Goal: Task Accomplishment & Management: Complete application form

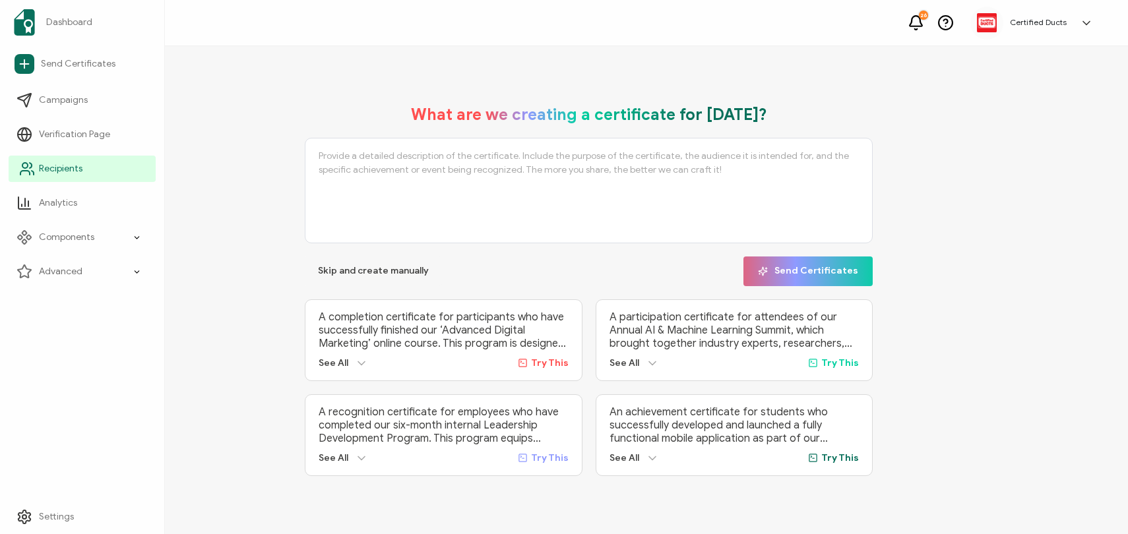
click at [66, 162] on span "Recipients" at bounding box center [61, 168] width 44 height 13
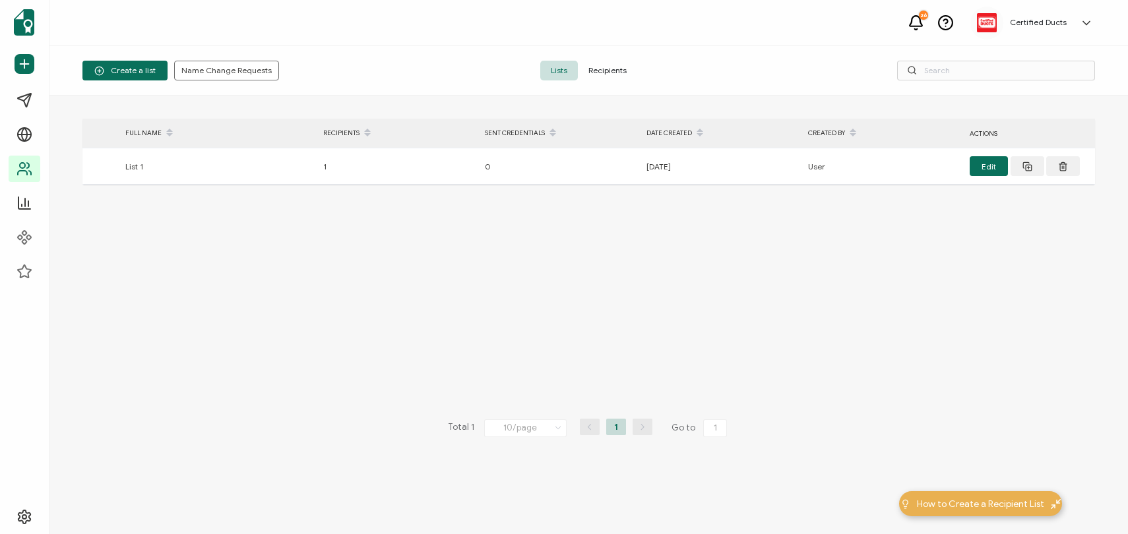
click at [602, 63] on span "Recipients" at bounding box center [607, 71] width 59 height 20
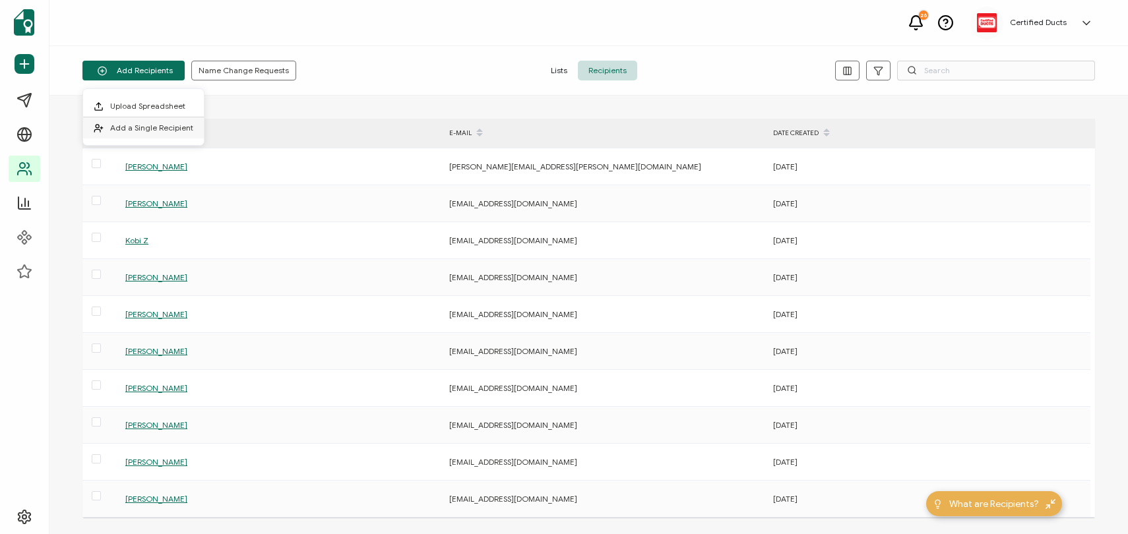
click at [129, 125] on span "Add a Single Recipient" at bounding box center [151, 128] width 83 height 10
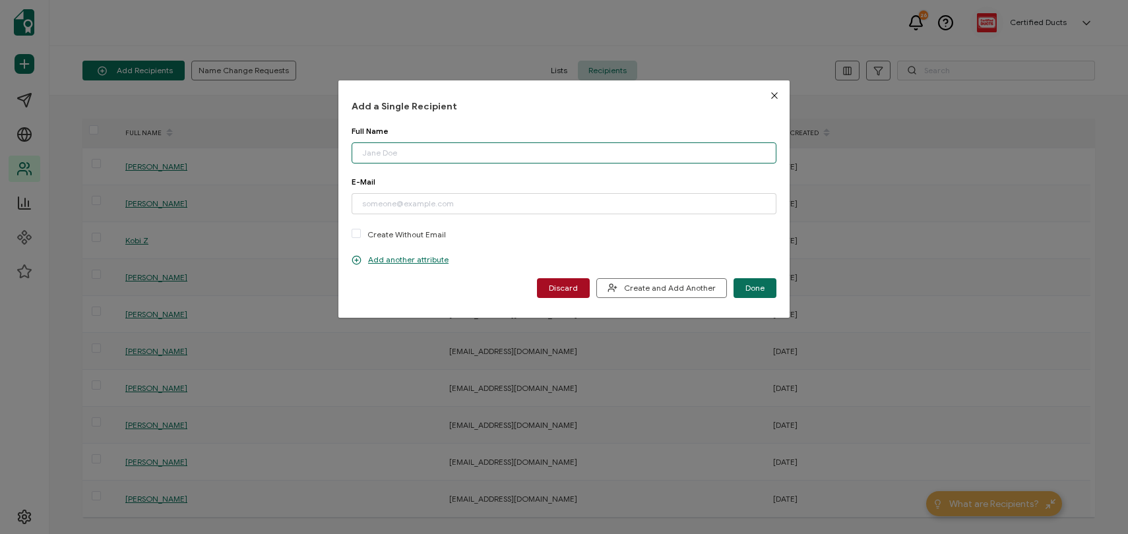
click at [386, 148] on input "dialog" at bounding box center [563, 152] width 425 height 21
paste input "[PERSON_NAME]"
type input "[PERSON_NAME]"
click at [427, 199] on input "dialog" at bounding box center [563, 203] width 425 height 21
paste input "[EMAIL_ADDRESS][DOMAIN_NAME]"
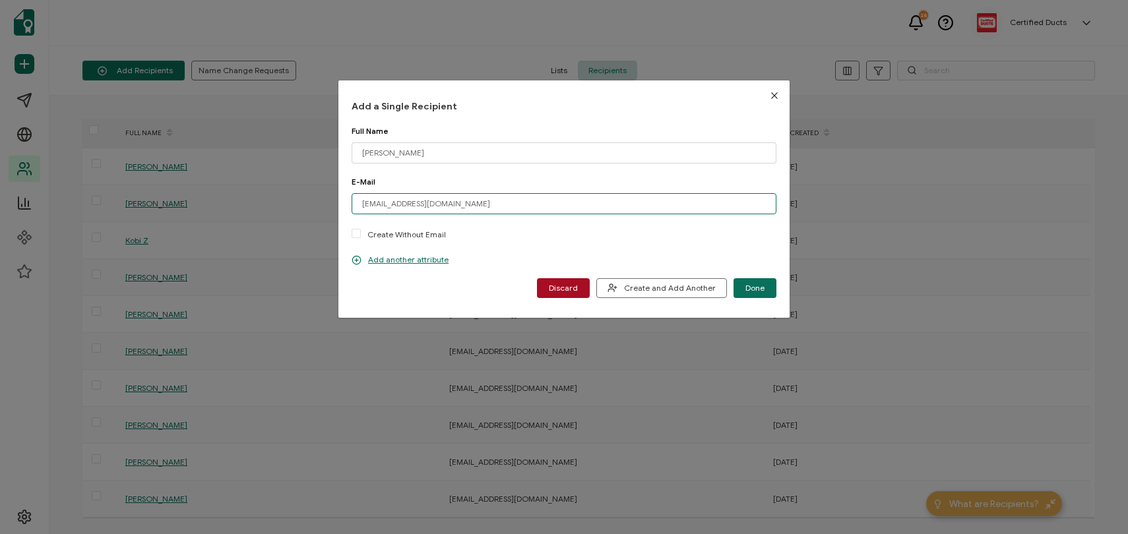
click at [377, 200] on input "[EMAIL_ADDRESS][DOMAIN_NAME]" at bounding box center [563, 203] width 425 height 21
type input "[EMAIL_ADDRESS][DOMAIN_NAME]"
click at [642, 288] on span "Create and Add Another" at bounding box center [661, 288] width 108 height 10
click at [448, 155] on input "dialog" at bounding box center [563, 152] width 425 height 21
paste input "[PERSON_NAME]"
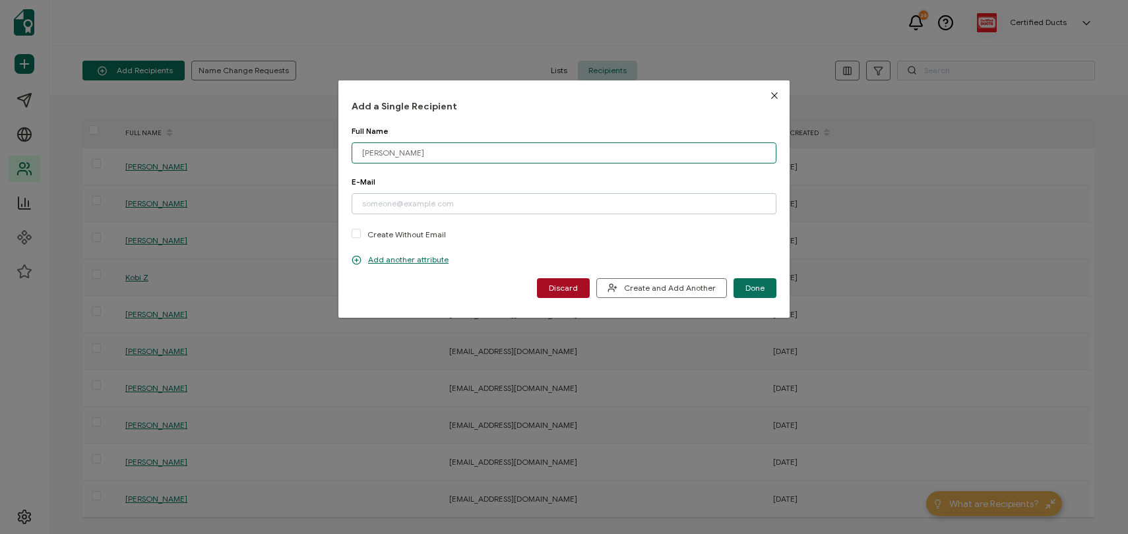
type input "[PERSON_NAME]"
click at [419, 197] on input "dialog" at bounding box center [563, 203] width 425 height 21
click at [464, 203] on input "dialog" at bounding box center [563, 203] width 425 height 21
paste input "[PERSON_NAME][EMAIL_ADDRESS][DOMAIN_NAME]"
type input "[PERSON_NAME][EMAIL_ADDRESS][DOMAIN_NAME]"
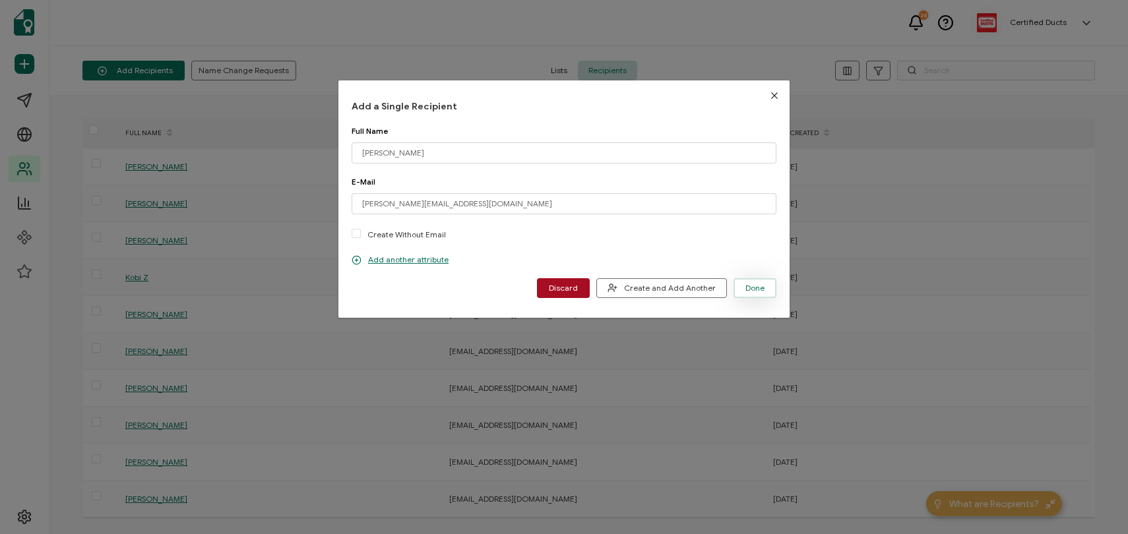
click at [759, 284] on span "Done" at bounding box center [754, 288] width 19 height 8
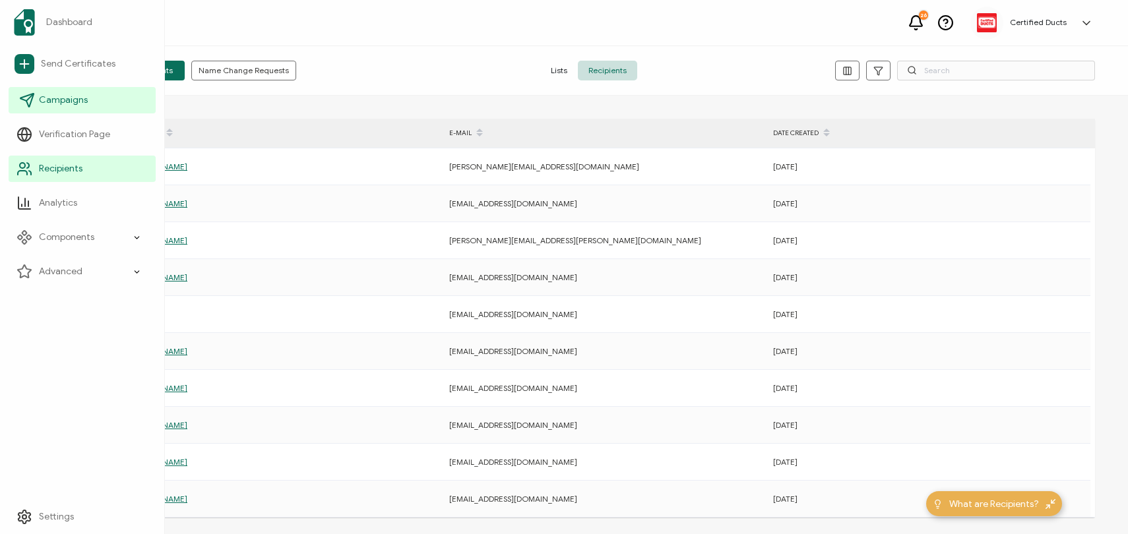
click at [70, 100] on span "Campaigns" at bounding box center [63, 100] width 49 height 13
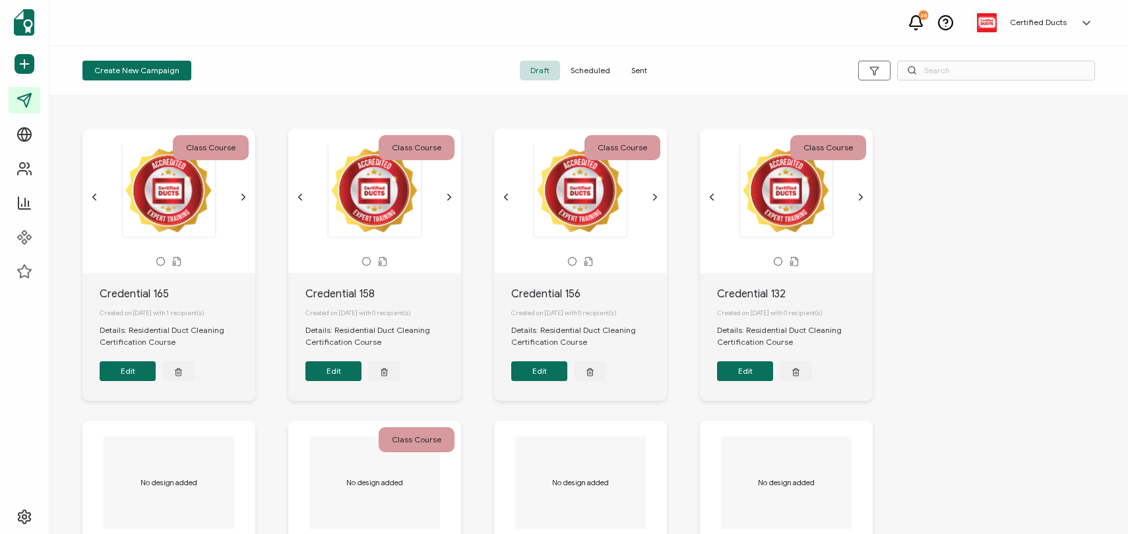
click at [650, 71] on span "Sent" at bounding box center [639, 71] width 37 height 20
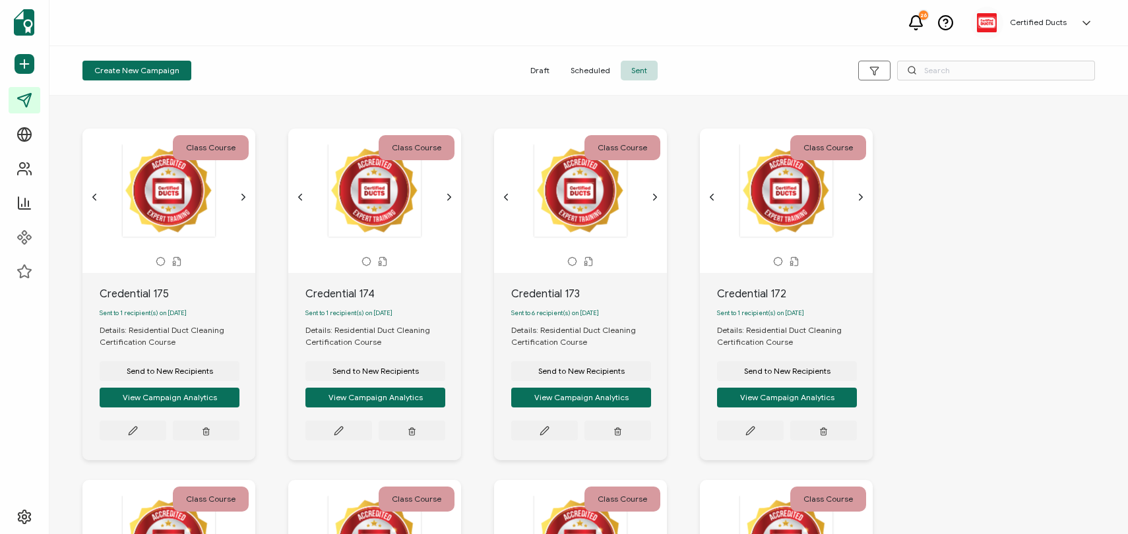
scroll to position [723, 0]
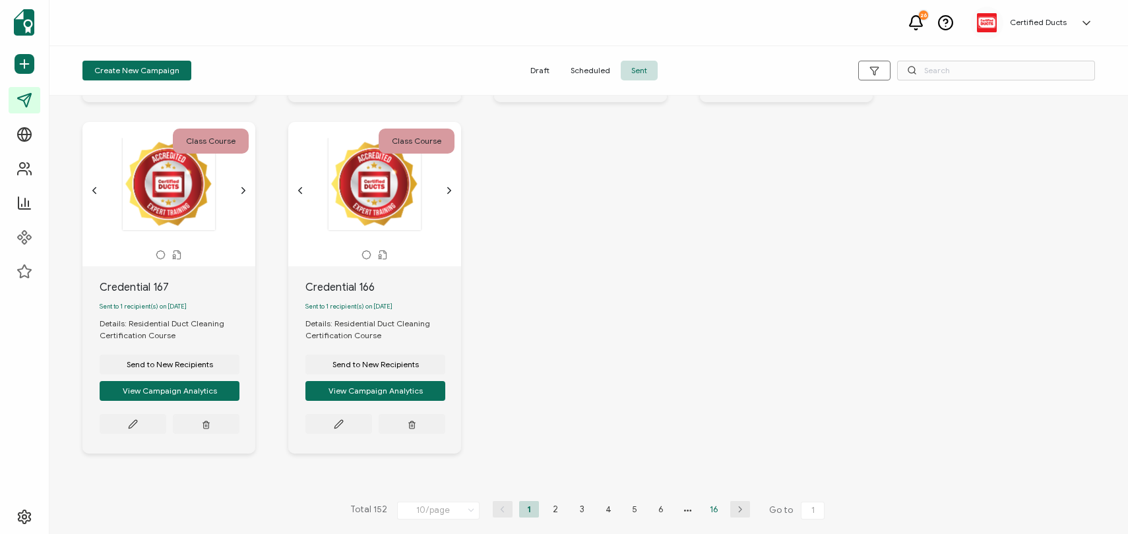
click at [711, 506] on li "16" at bounding box center [714, 509] width 20 height 16
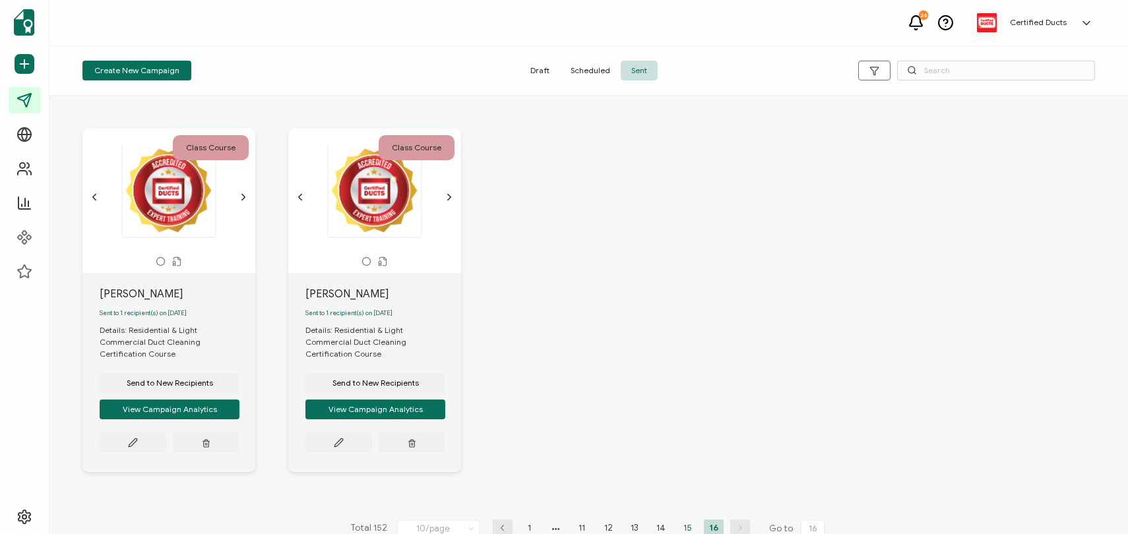
click at [683, 520] on li "15" at bounding box center [687, 528] width 20 height 16
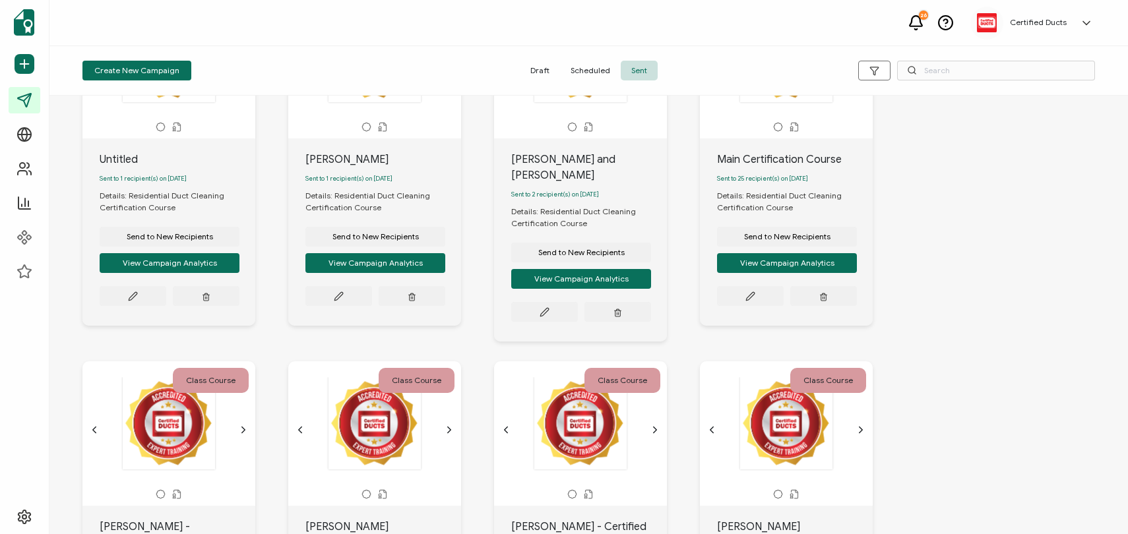
scroll to position [127, 0]
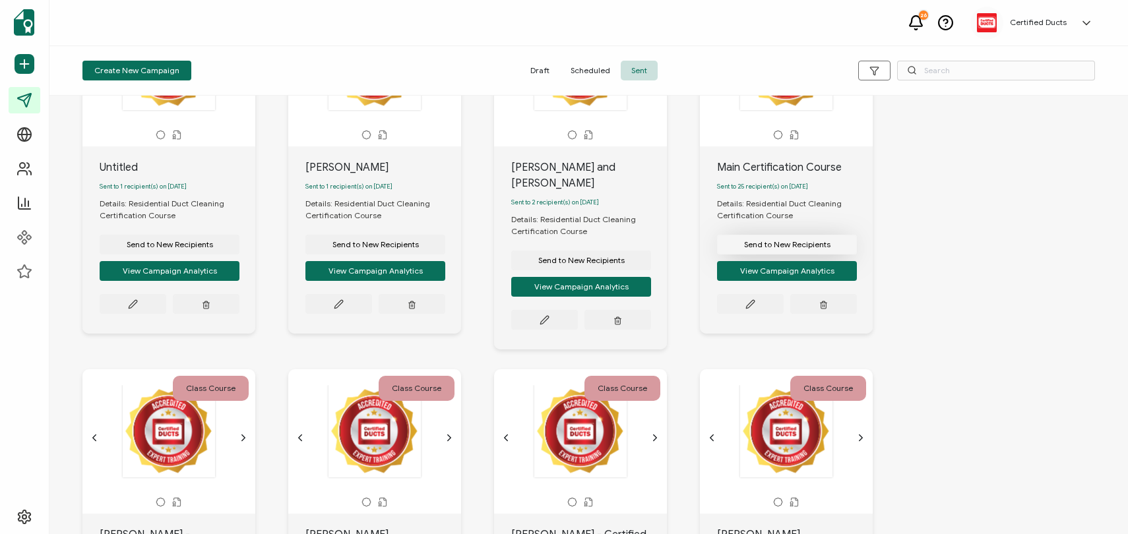
click at [213, 249] on span "Send to New Recipients" at bounding box center [170, 245] width 86 height 8
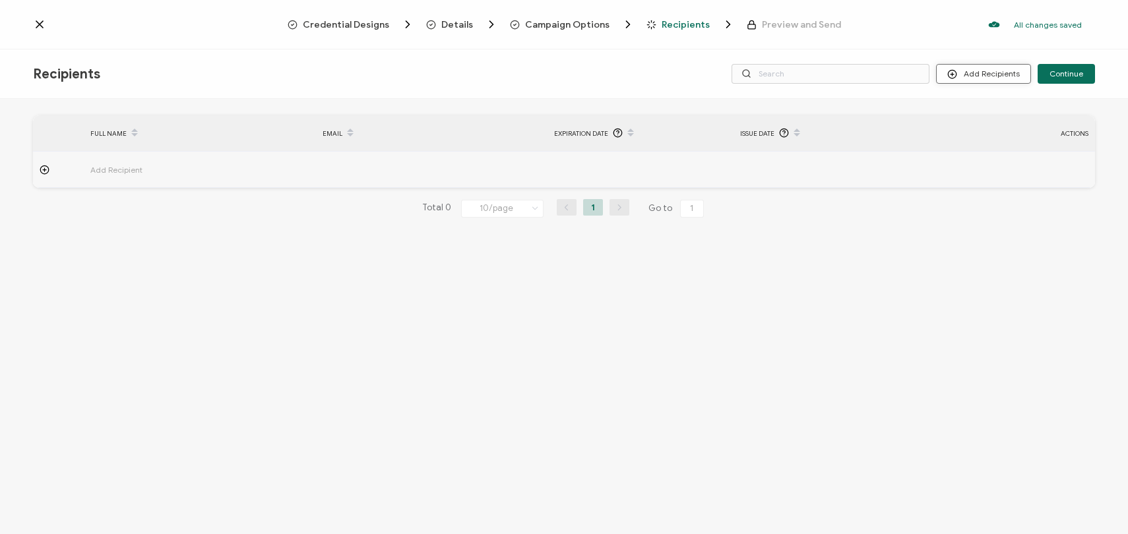
click at [980, 73] on button "Add Recipients" at bounding box center [983, 74] width 95 height 20
click at [979, 130] on span "Import From Recipients" at bounding box center [1010, 131] width 86 height 10
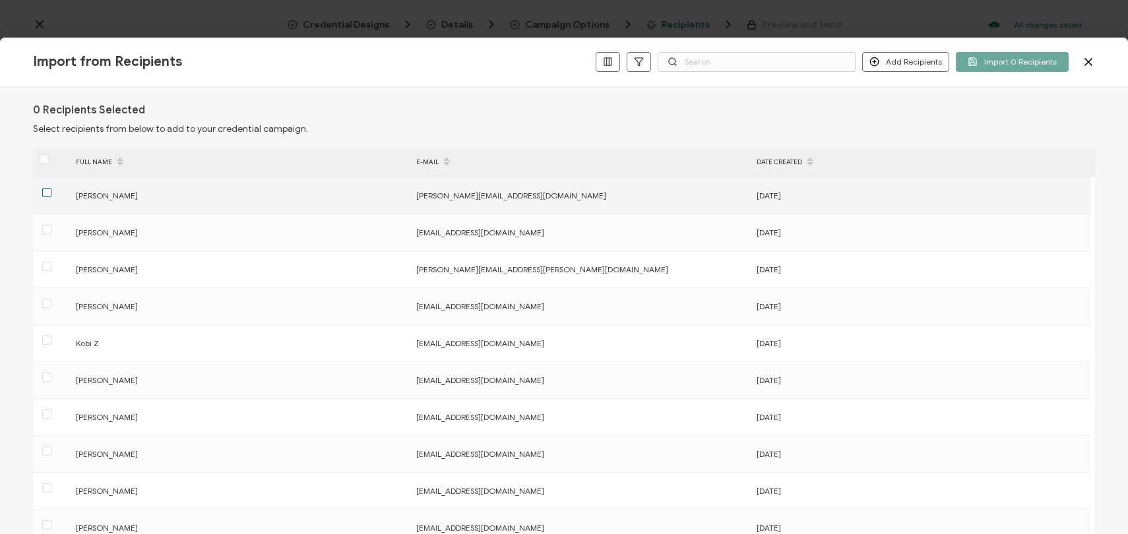
click at [47, 192] on span at bounding box center [46, 192] width 9 height 9
click at [51, 188] on input "checkbox" at bounding box center [51, 188] width 0 height 0
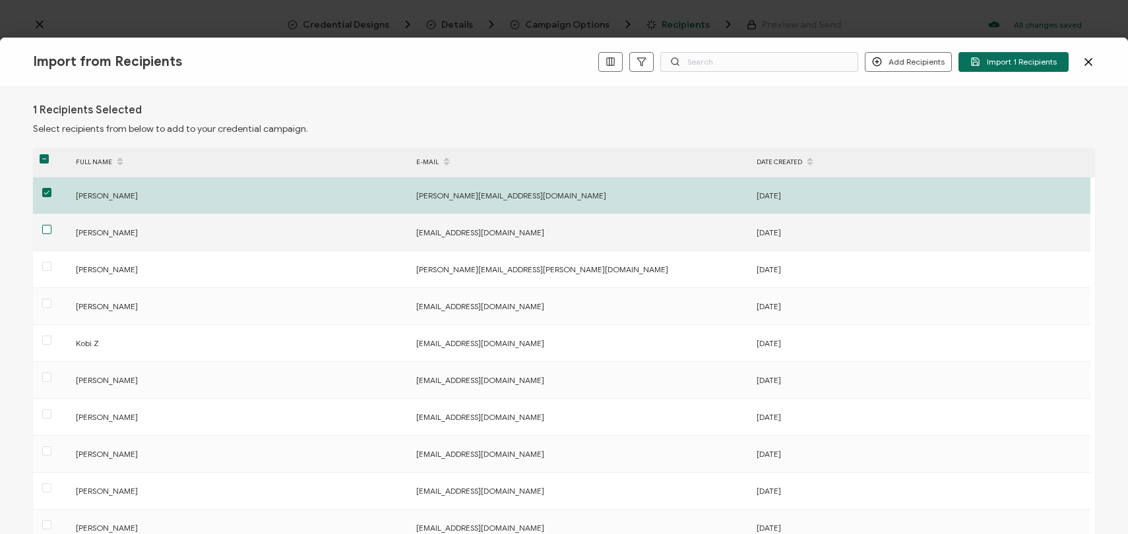
click at [45, 229] on span at bounding box center [46, 229] width 9 height 9
click at [51, 225] on input "checkbox" at bounding box center [51, 225] width 0 height 0
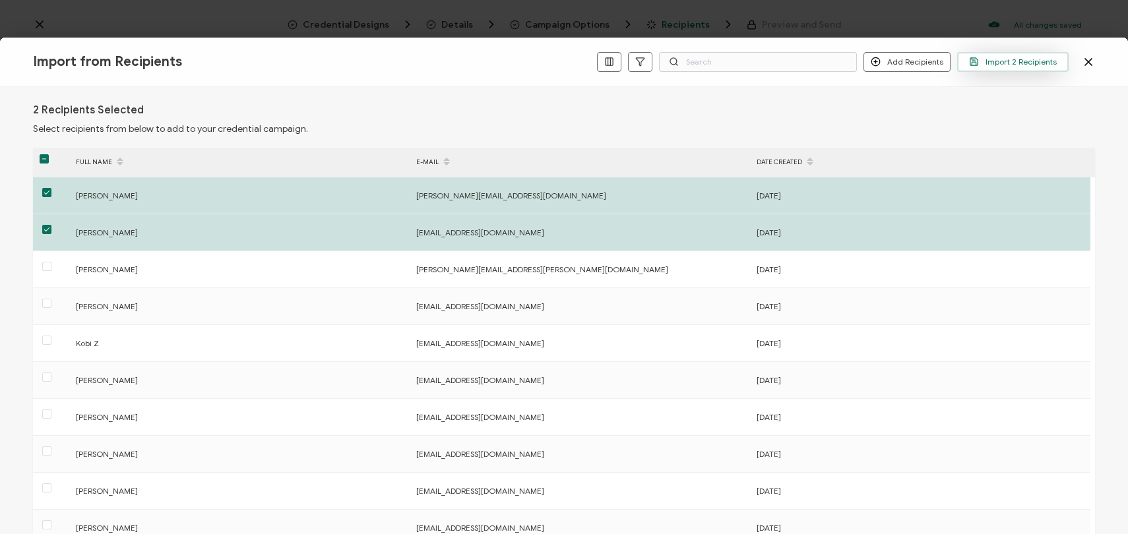
click at [1000, 64] on span "Import 2 Recipients" at bounding box center [1013, 62] width 88 height 10
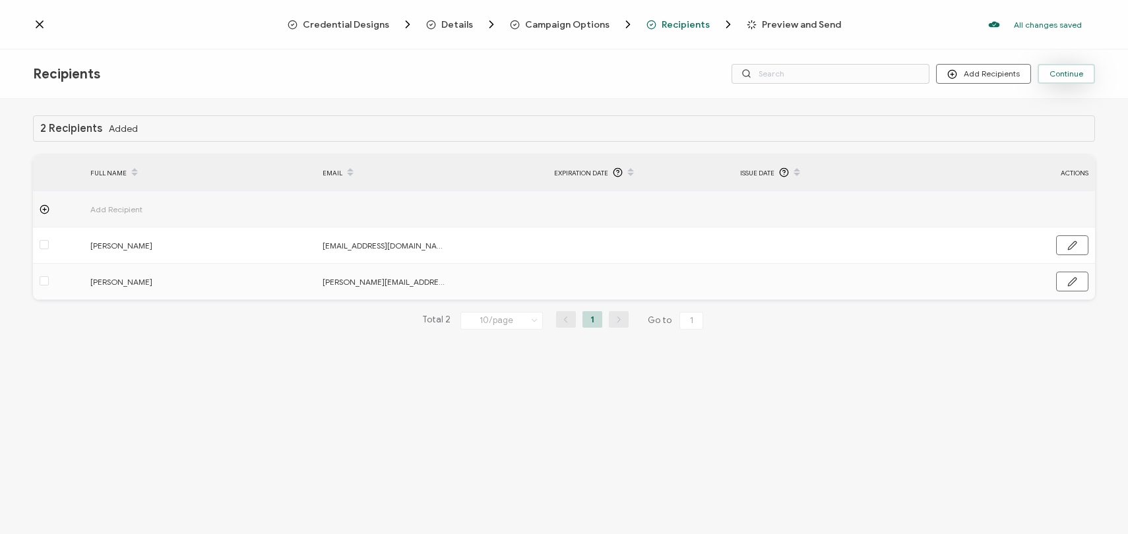
click at [1062, 70] on span "Continue" at bounding box center [1066, 74] width 34 height 8
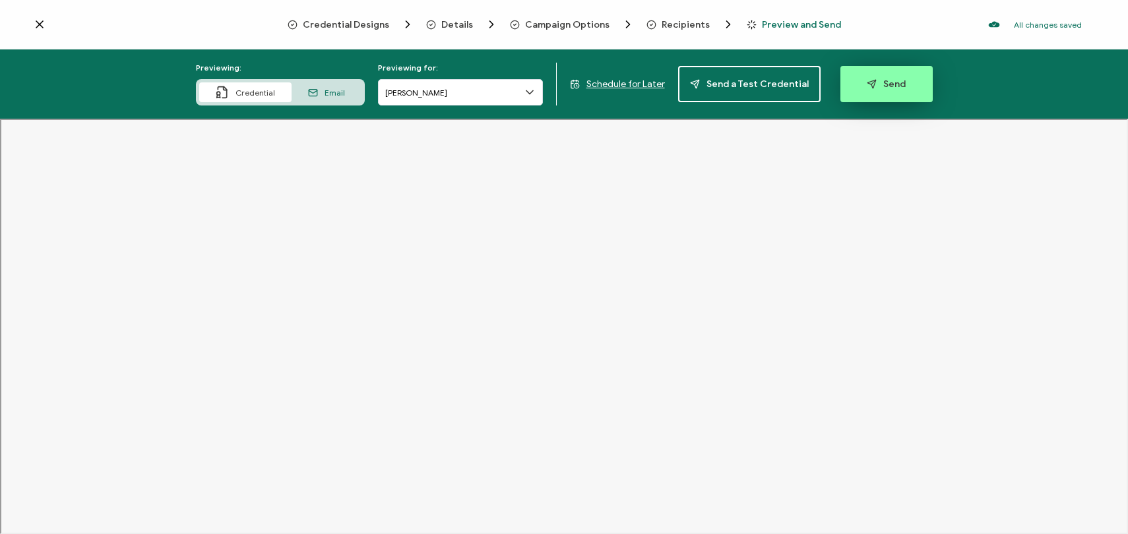
click at [880, 84] on span "Send" at bounding box center [886, 84] width 39 height 10
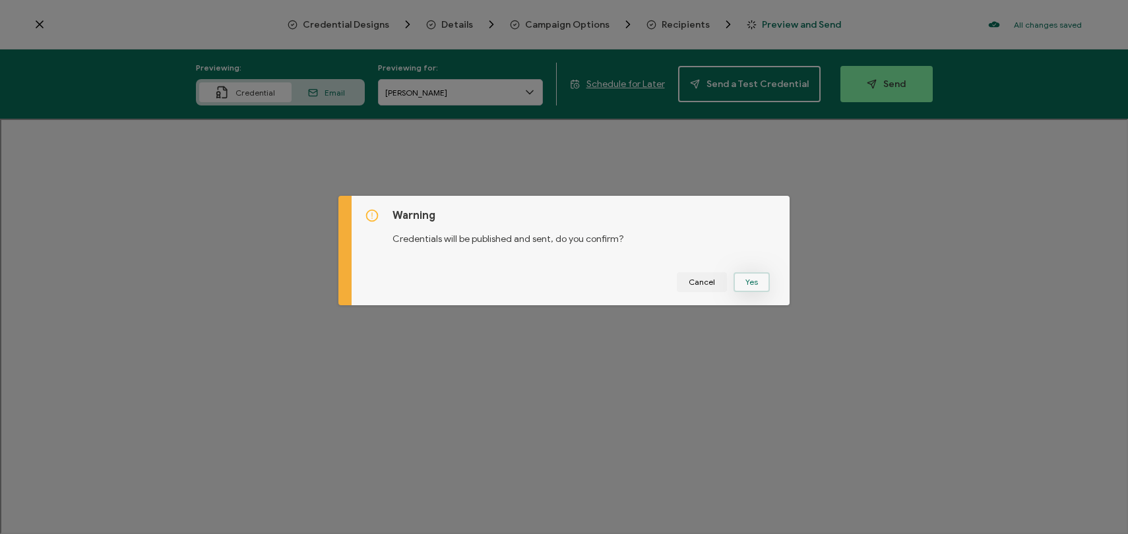
click at [745, 282] on button "Yes" at bounding box center [751, 282] width 36 height 20
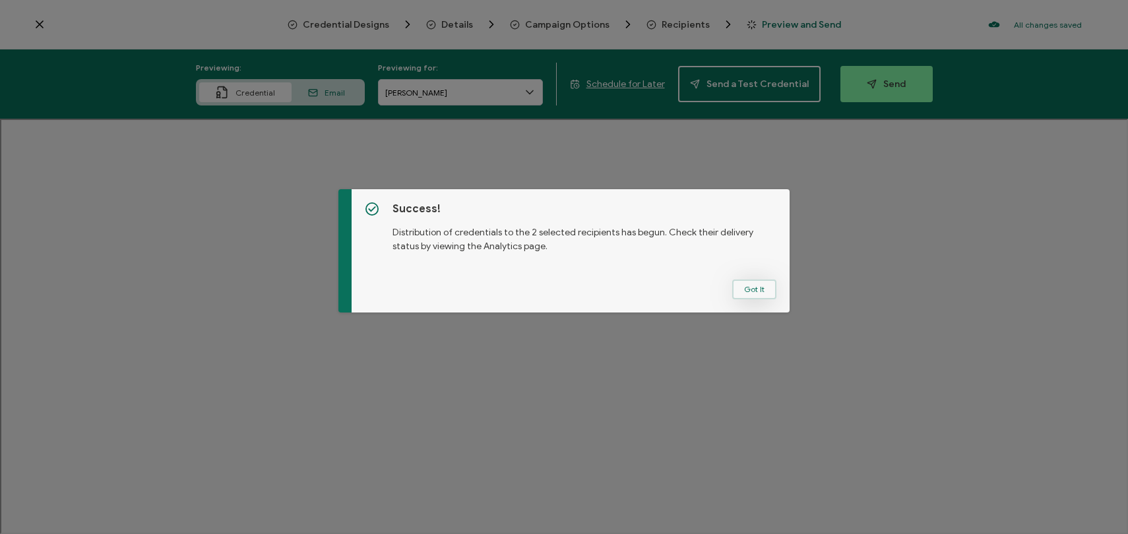
click at [742, 289] on button "Got It" at bounding box center [754, 290] width 44 height 20
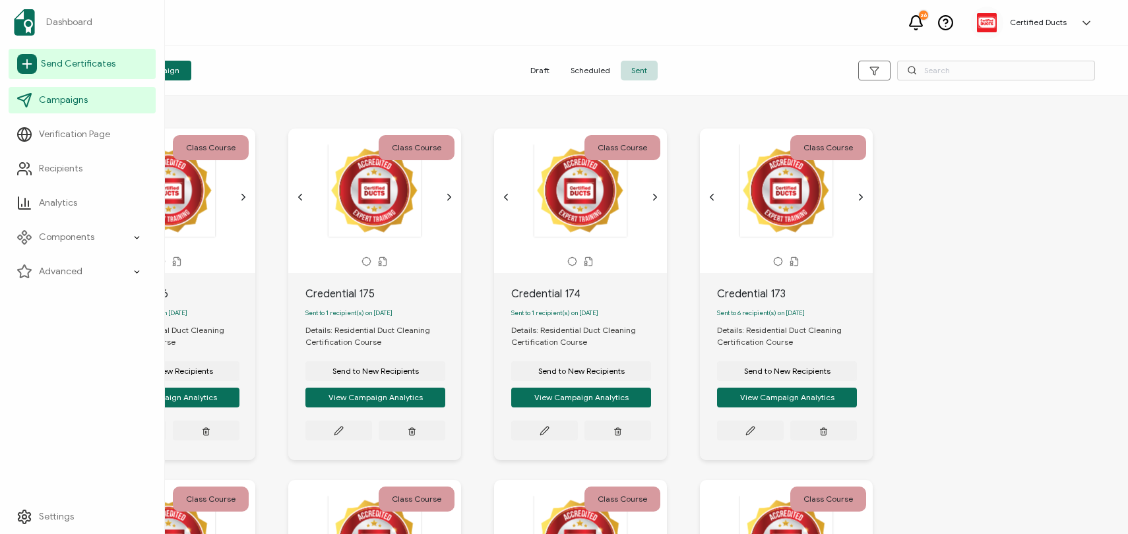
click at [54, 62] on span "Send Certificates" at bounding box center [78, 63] width 75 height 13
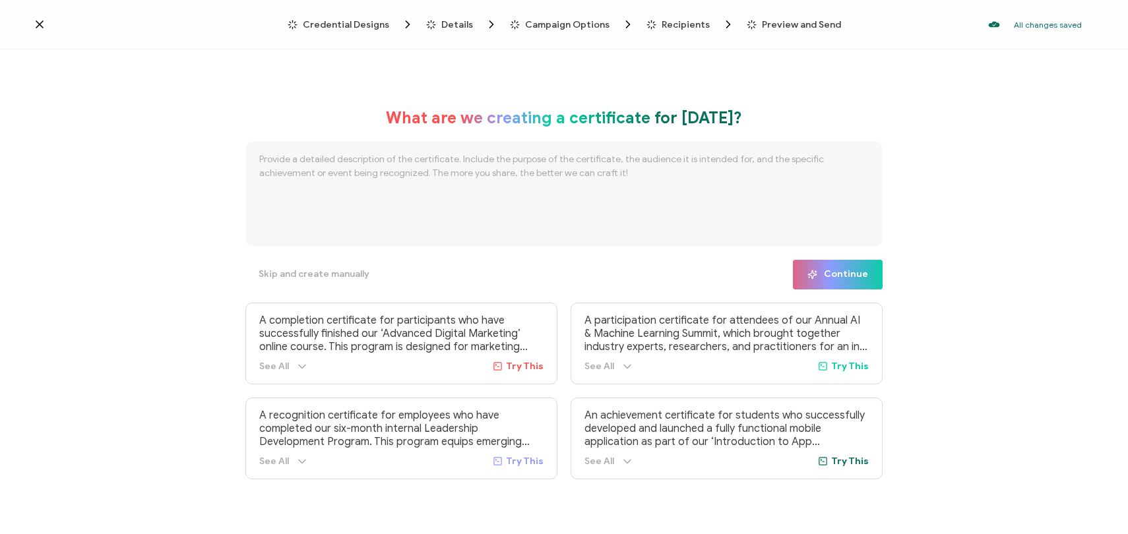
click at [38, 23] on icon at bounding box center [39, 24] width 7 height 7
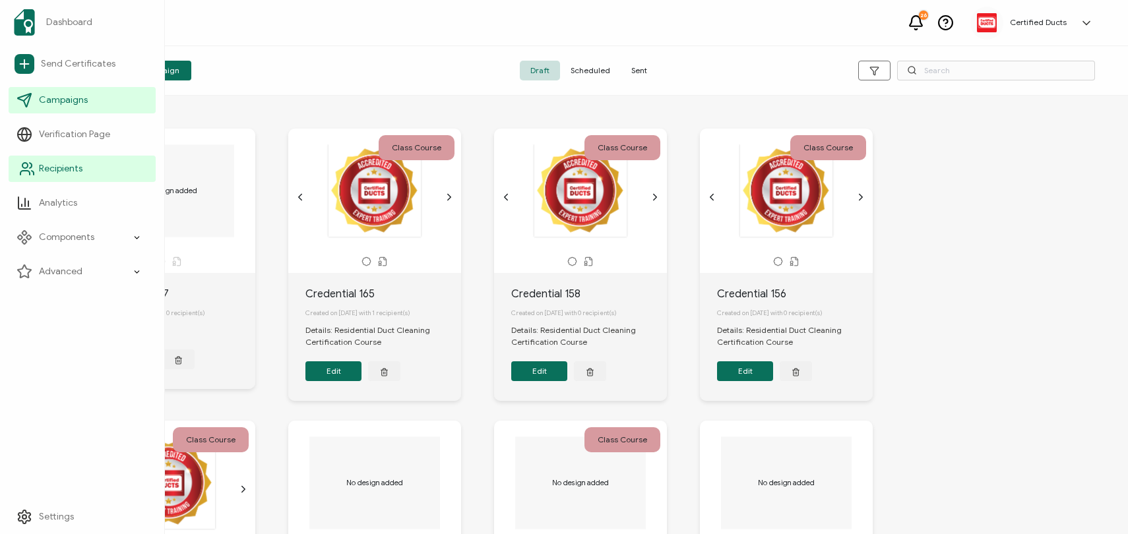
click at [67, 167] on span "Recipients" at bounding box center [61, 168] width 44 height 13
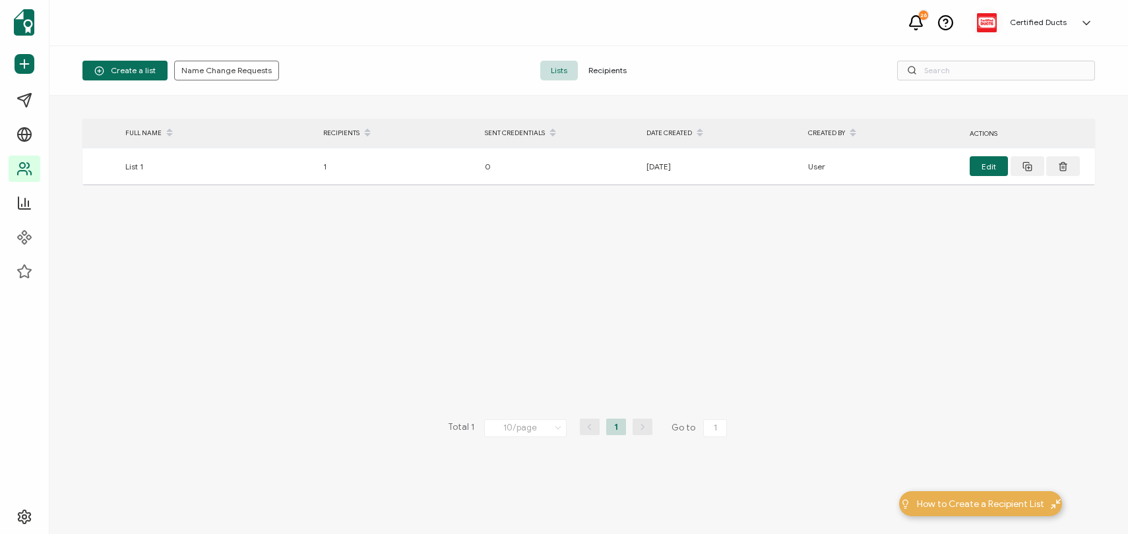
click at [608, 69] on span "Recipients" at bounding box center [607, 71] width 59 height 20
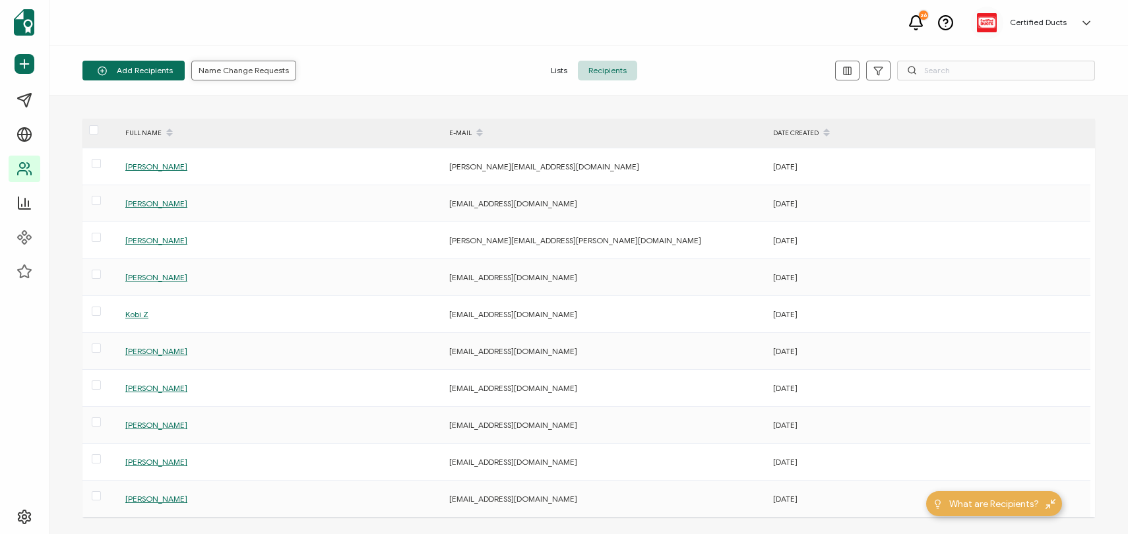
click at [231, 75] on span "Name Change Requests" at bounding box center [243, 71] width 90 height 8
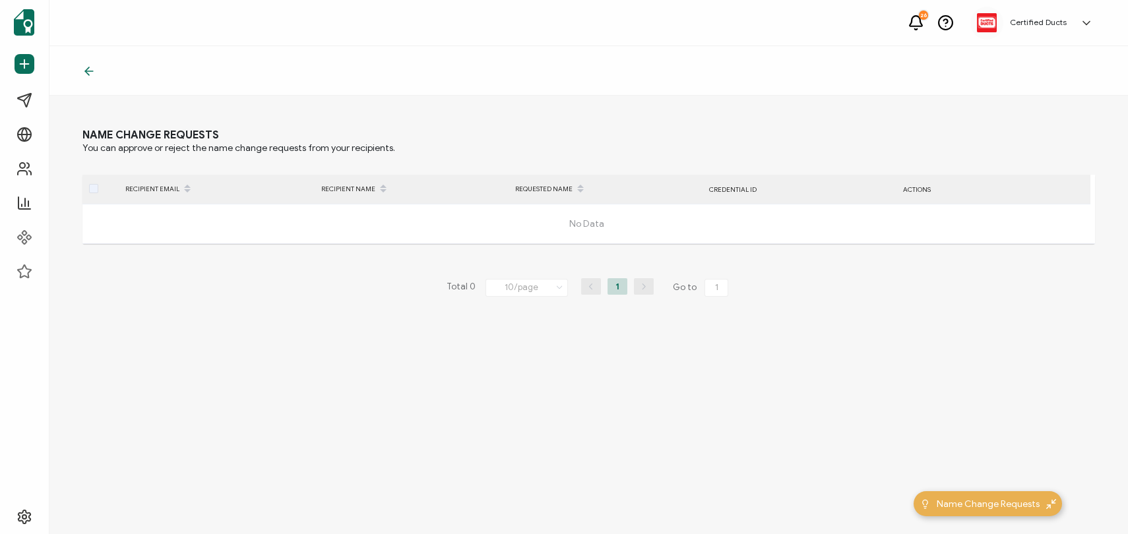
click at [76, 71] on div at bounding box center [588, 70] width 1078 height 49
click at [97, 69] on div at bounding box center [92, 70] width 20 height 13
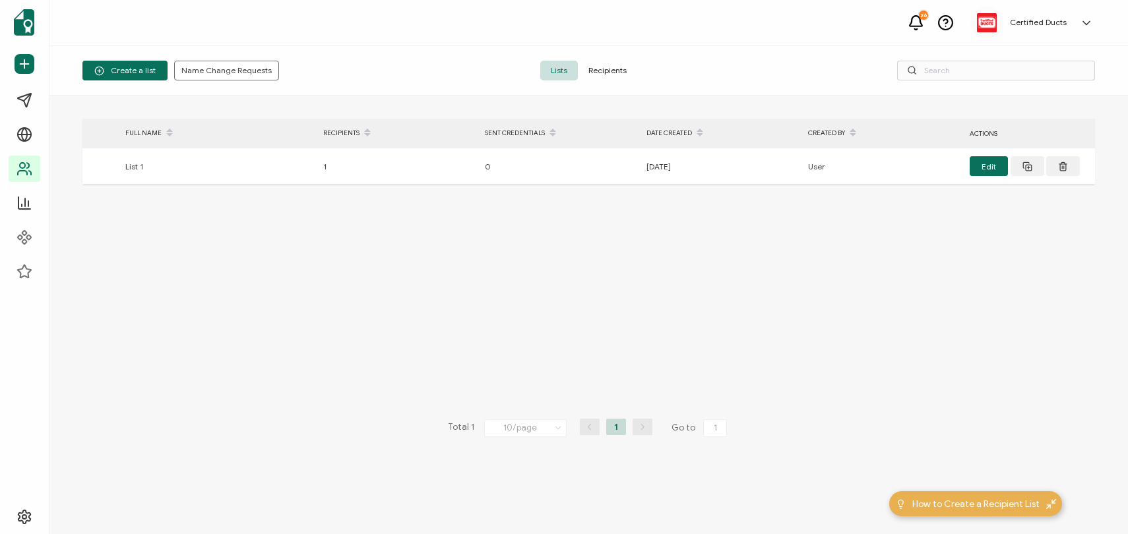
click at [615, 76] on span "Recipients" at bounding box center [607, 71] width 59 height 20
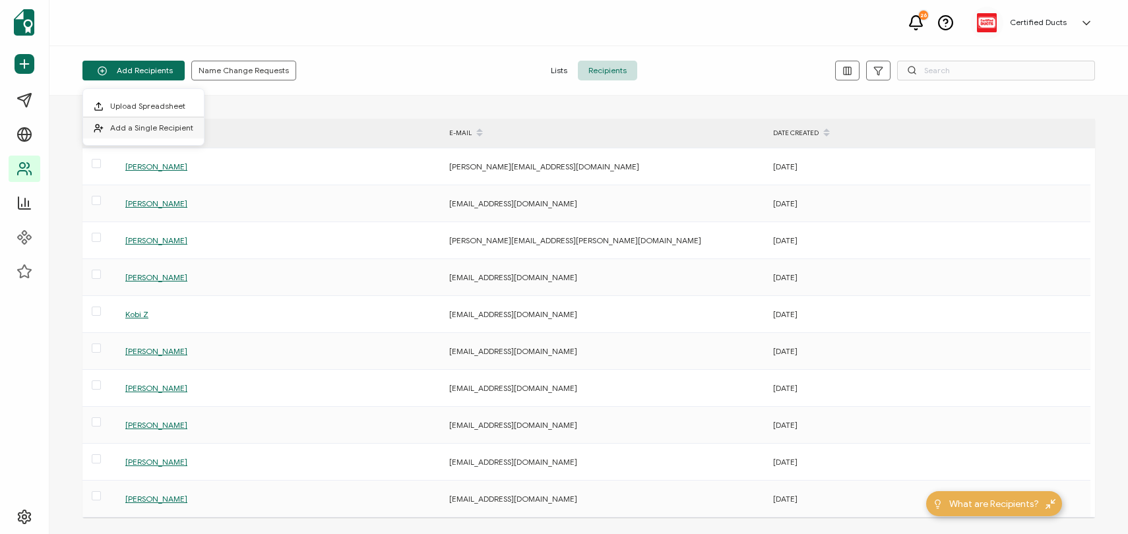
click at [138, 129] on span "Add a Single Recipient" at bounding box center [151, 128] width 83 height 10
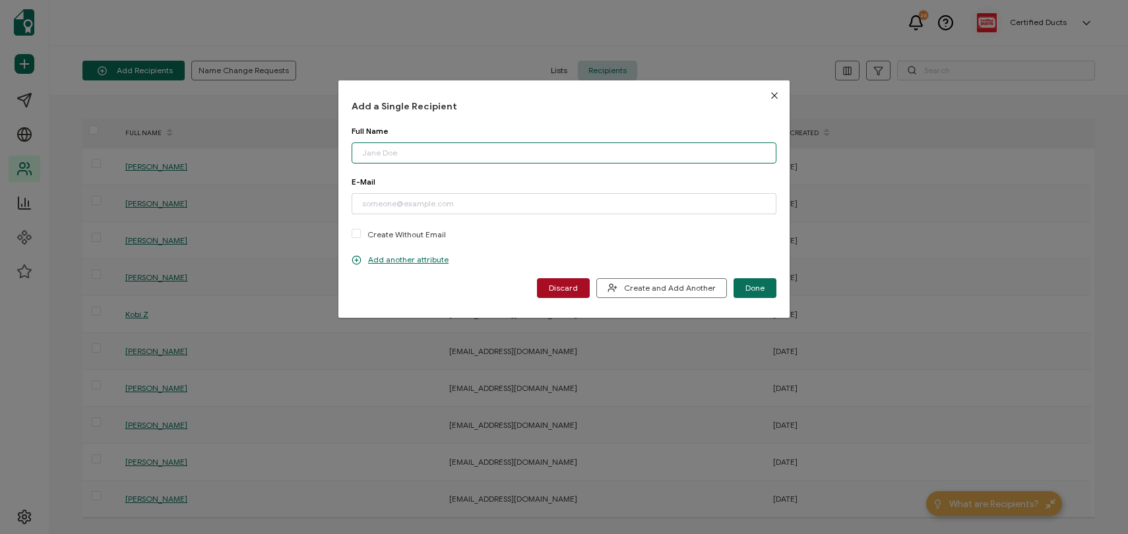
click at [380, 152] on input "dialog" at bounding box center [563, 152] width 425 height 21
paste input "[PERSON_NAME]"
type input "[PERSON_NAME]"
click at [386, 202] on input "dialog" at bounding box center [563, 203] width 425 height 21
paste input "[EMAIL_ADDRESS][DOMAIN_NAME]"
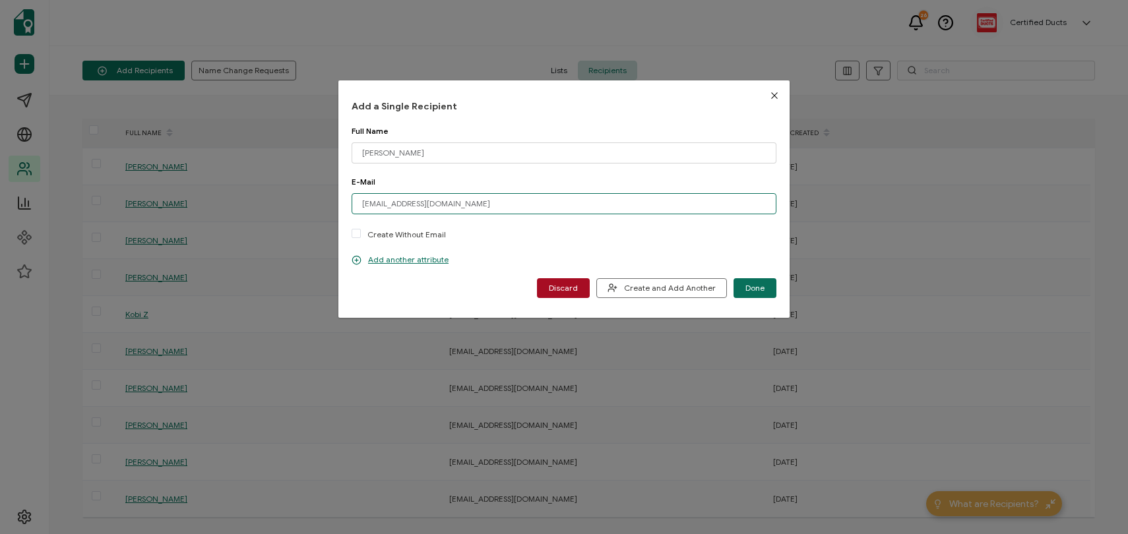
click at [376, 202] on input "[EMAIL_ADDRESS][DOMAIN_NAME]" at bounding box center [563, 203] width 425 height 21
type input "[EMAIL_ADDRESS][DOMAIN_NAME]"
click at [758, 297] on button "Done" at bounding box center [754, 288] width 43 height 20
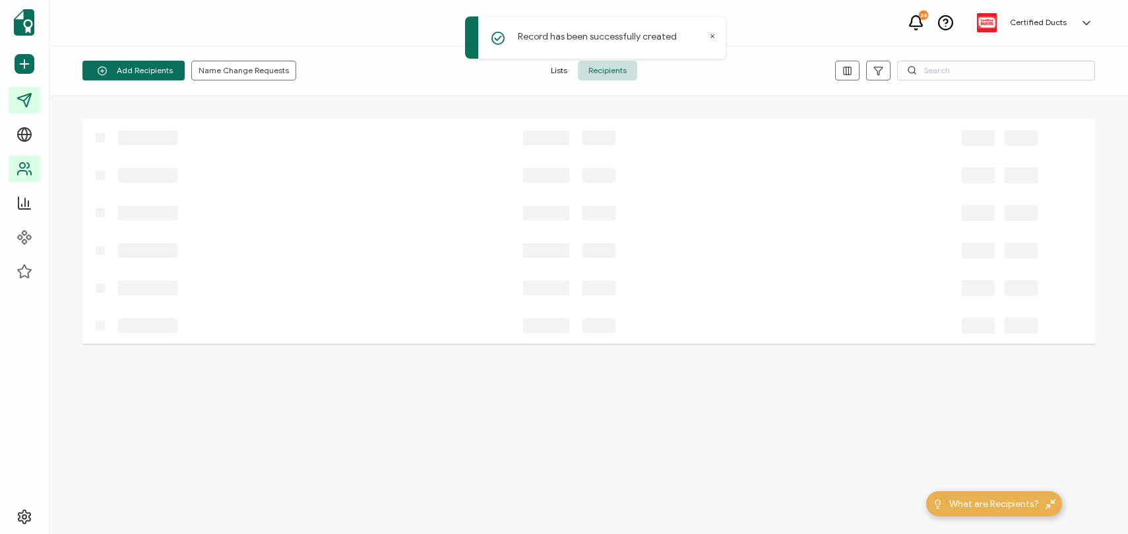
click at [29, 99] on icon at bounding box center [24, 100] width 16 height 16
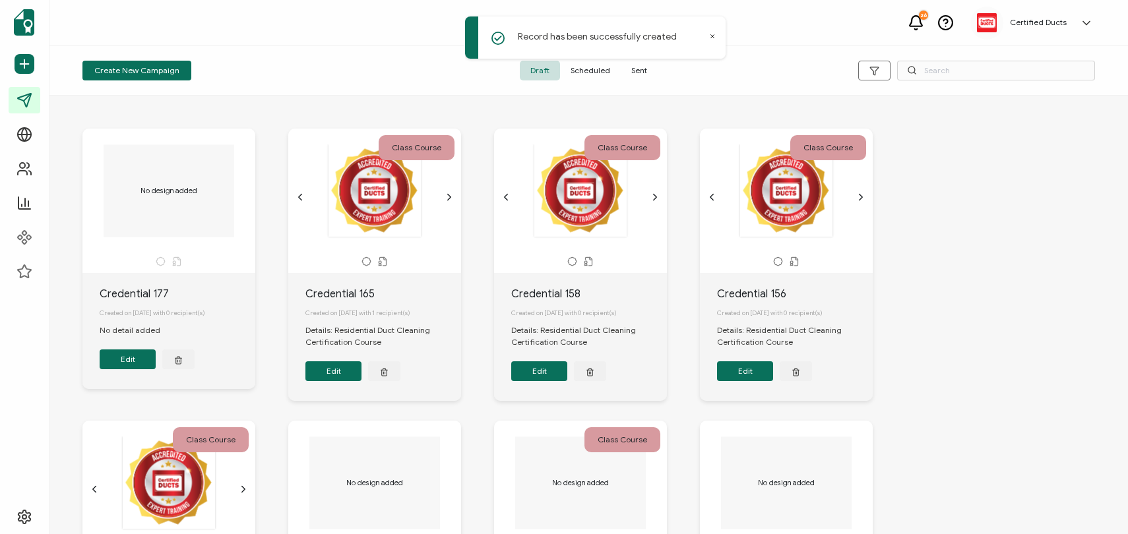
click at [636, 72] on span "Sent" at bounding box center [639, 71] width 37 height 20
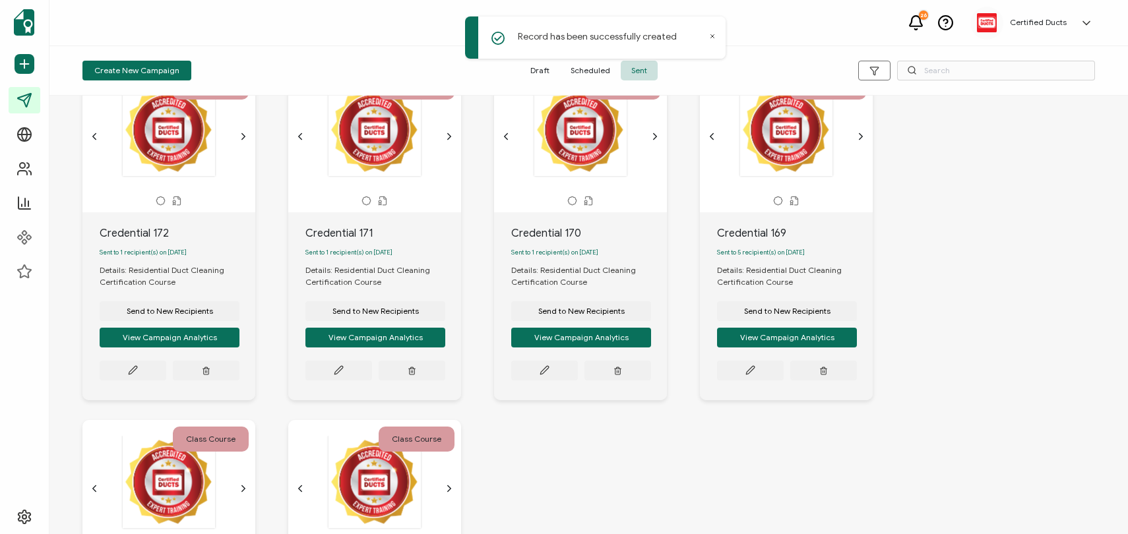
scroll to position [723, 0]
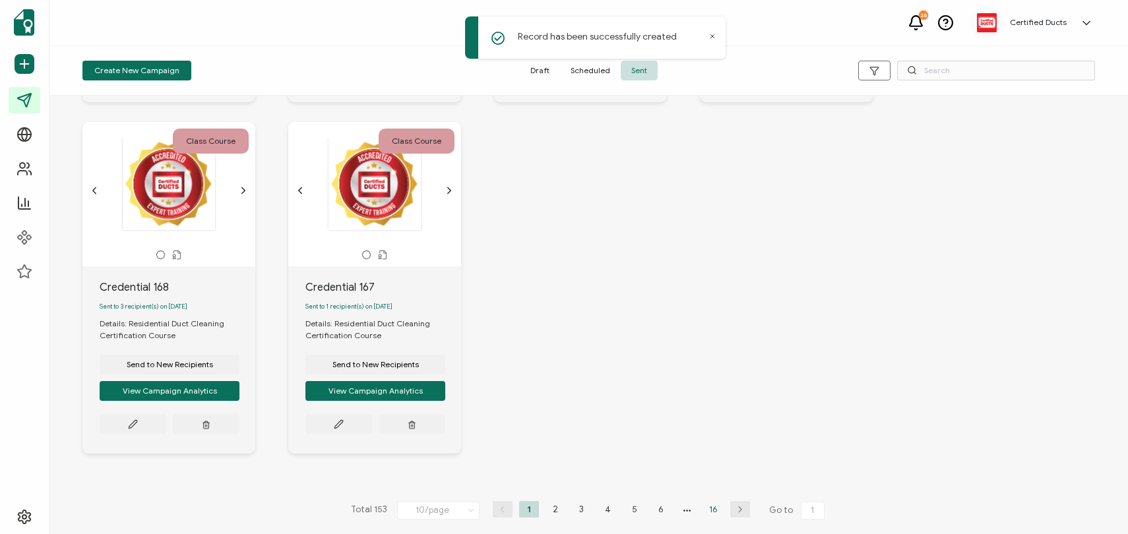
click at [712, 503] on li "16" at bounding box center [714, 509] width 20 height 16
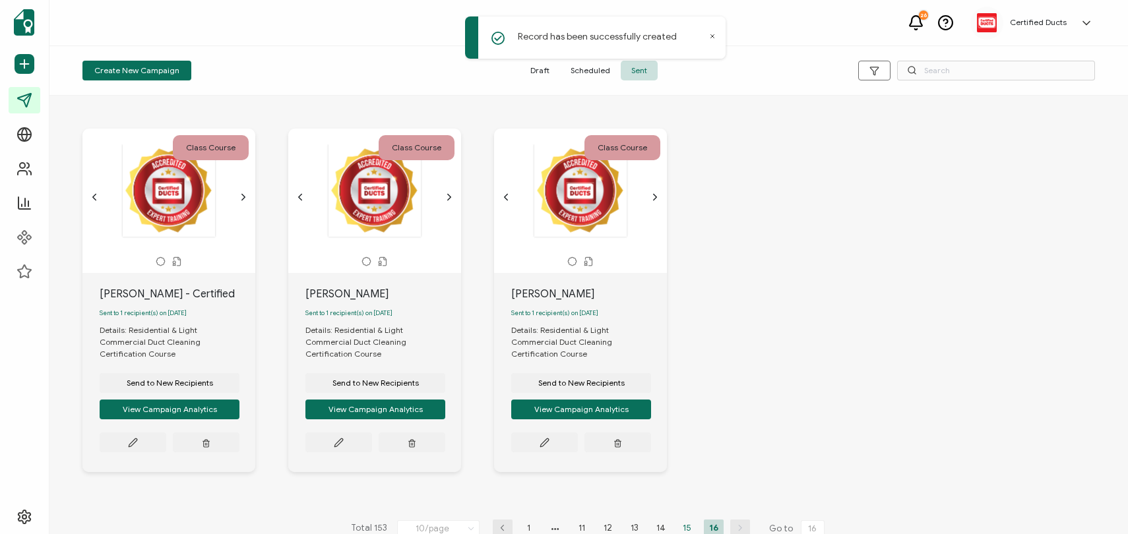
click at [684, 520] on li "15" at bounding box center [687, 528] width 20 height 16
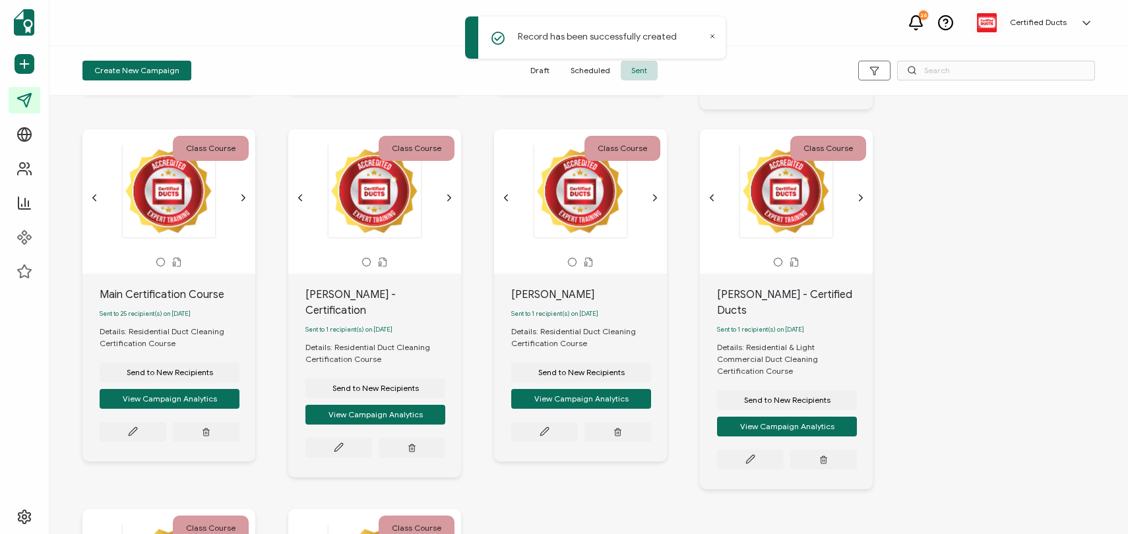
scroll to position [368, 0]
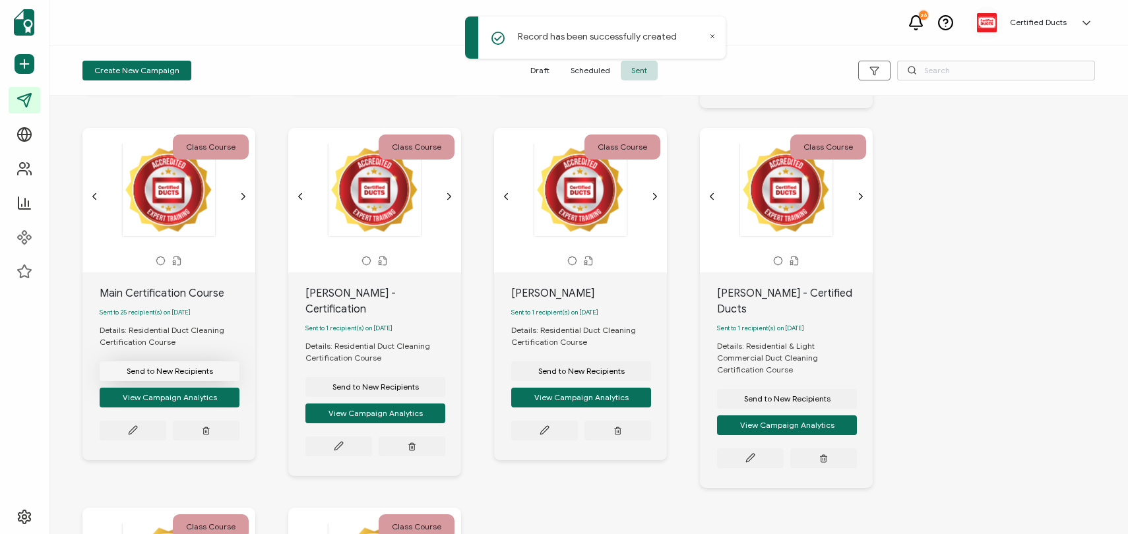
click at [147, 7] on span "Send to New Recipients" at bounding box center [170, 3] width 86 height 8
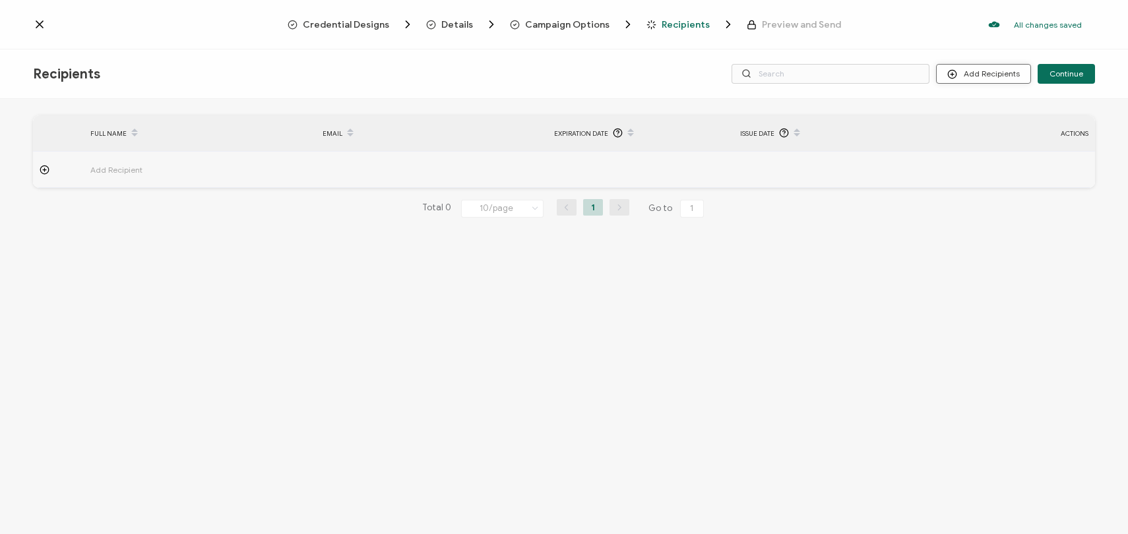
click at [975, 76] on button "Add Recipients" at bounding box center [983, 74] width 95 height 20
click at [984, 127] on span "Import From Recipients" at bounding box center [1010, 131] width 86 height 10
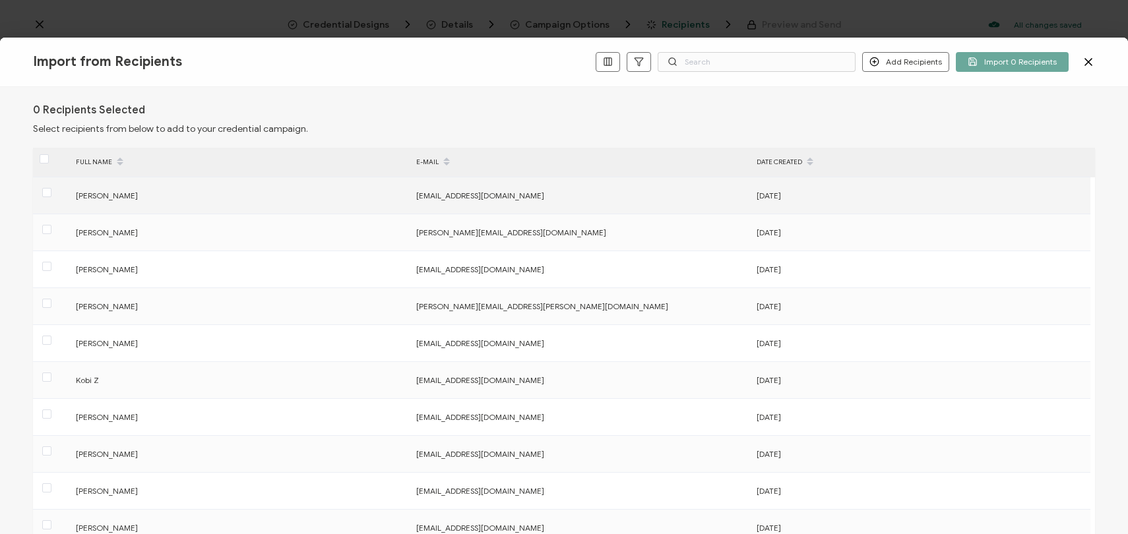
click at [39, 192] on div at bounding box center [51, 195] width 36 height 20
click at [42, 192] on span at bounding box center [46, 192] width 9 height 9
click at [51, 188] on input "checkbox" at bounding box center [51, 188] width 0 height 0
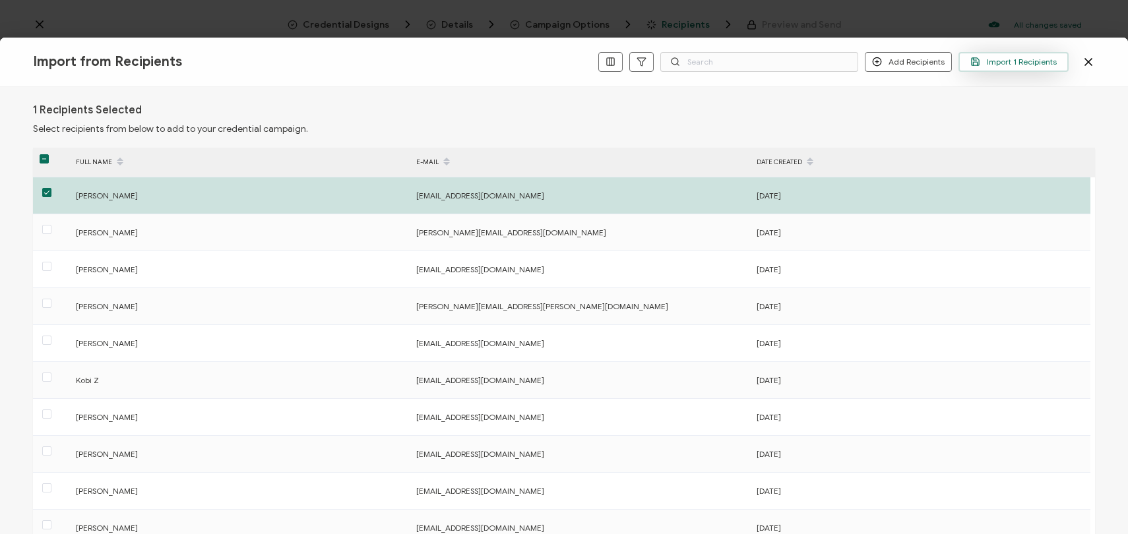
click at [997, 66] on span "Import 1 Recipients" at bounding box center [1013, 62] width 86 height 10
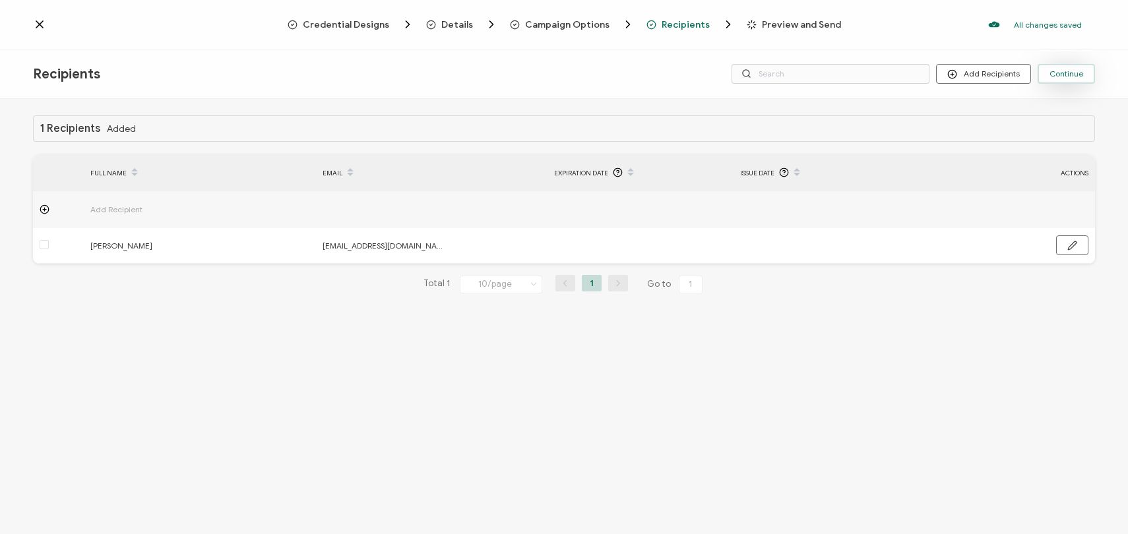
click at [1072, 71] on span "Continue" at bounding box center [1066, 74] width 34 height 8
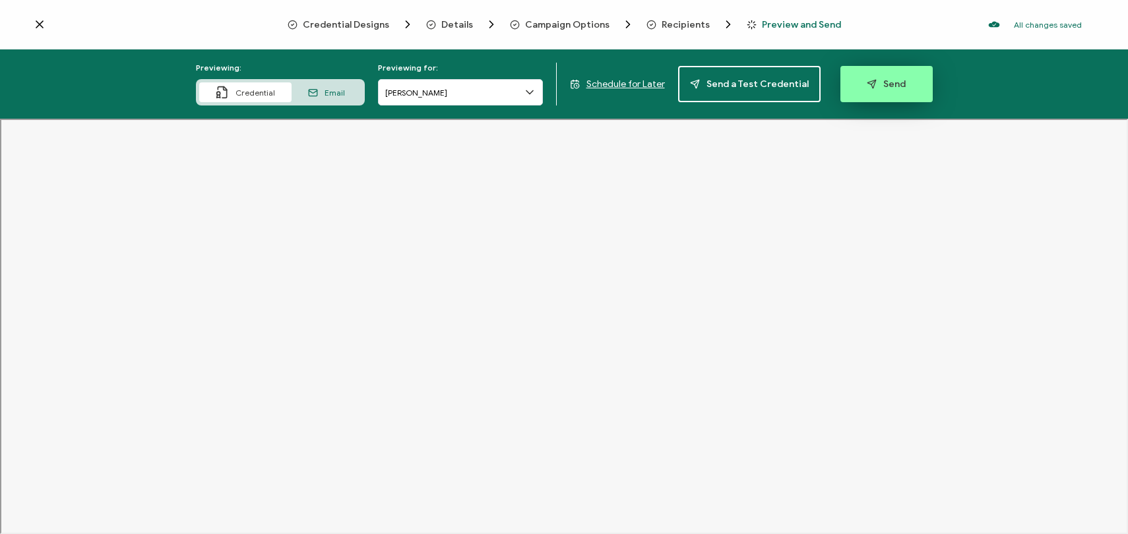
click at [888, 80] on span "Send" at bounding box center [886, 84] width 39 height 10
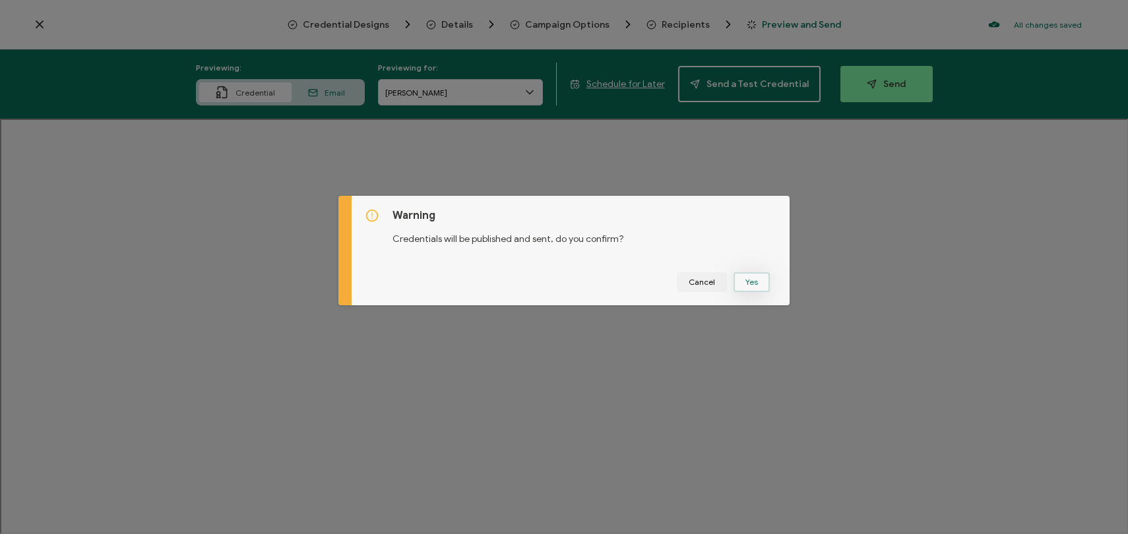
click at [759, 276] on button "Yes" at bounding box center [751, 282] width 36 height 20
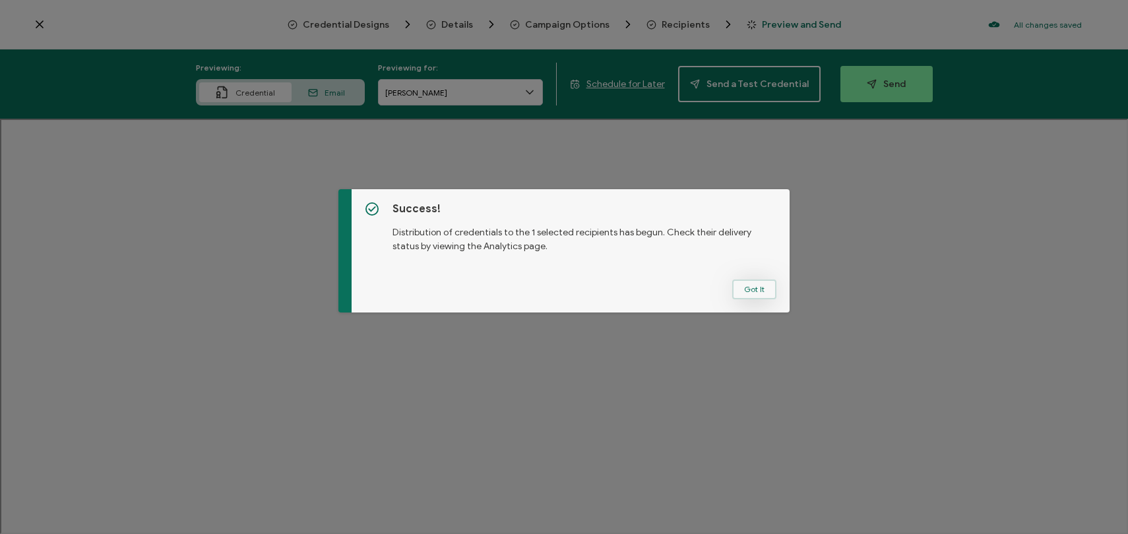
click at [750, 280] on button "Got It" at bounding box center [754, 290] width 44 height 20
